Goal: Navigation & Orientation: Go to known website

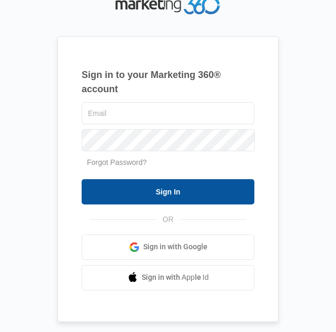
type input "[EMAIL_ADDRESS][DOMAIN_NAME]"
click at [178, 191] on input "Sign In" at bounding box center [168, 191] width 173 height 25
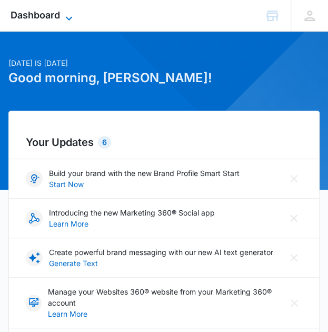
click at [71, 14] on icon at bounding box center [69, 18] width 13 height 13
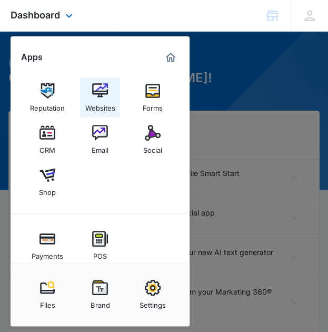
click at [103, 84] on img at bounding box center [100, 91] width 16 height 16
